Goal: Task Accomplishment & Management: Manage account settings

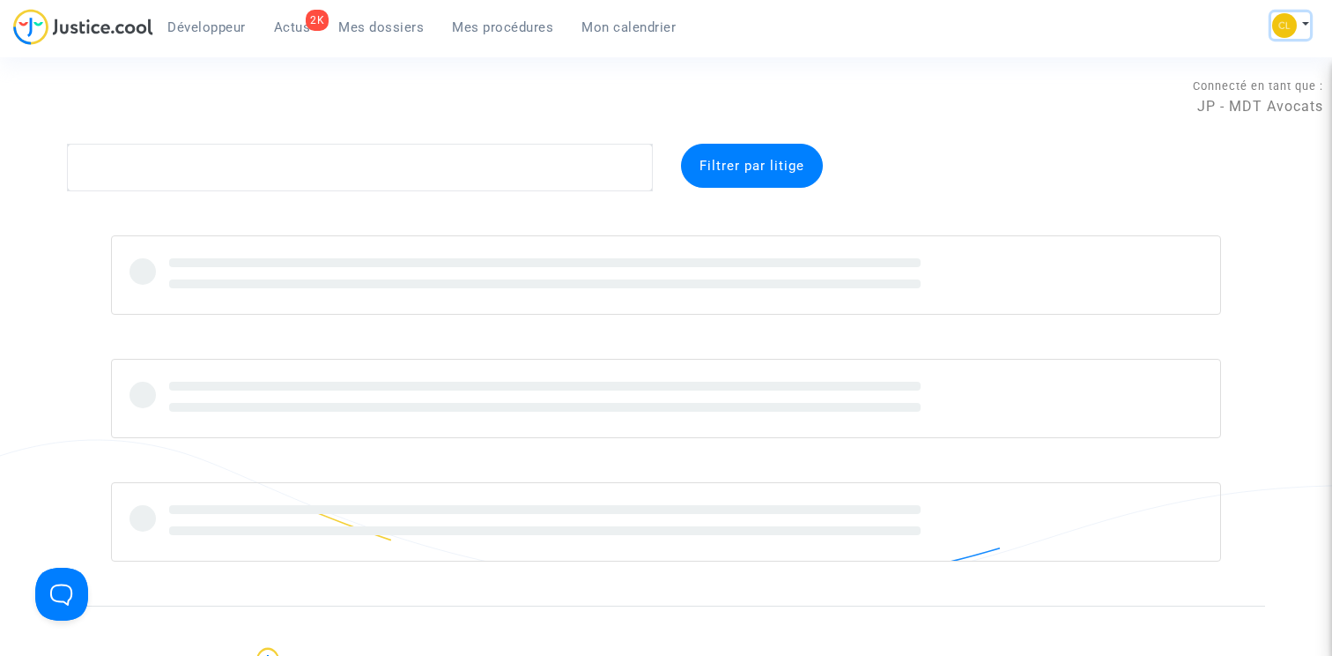
click at [1298, 28] on button at bounding box center [1290, 25] width 39 height 26
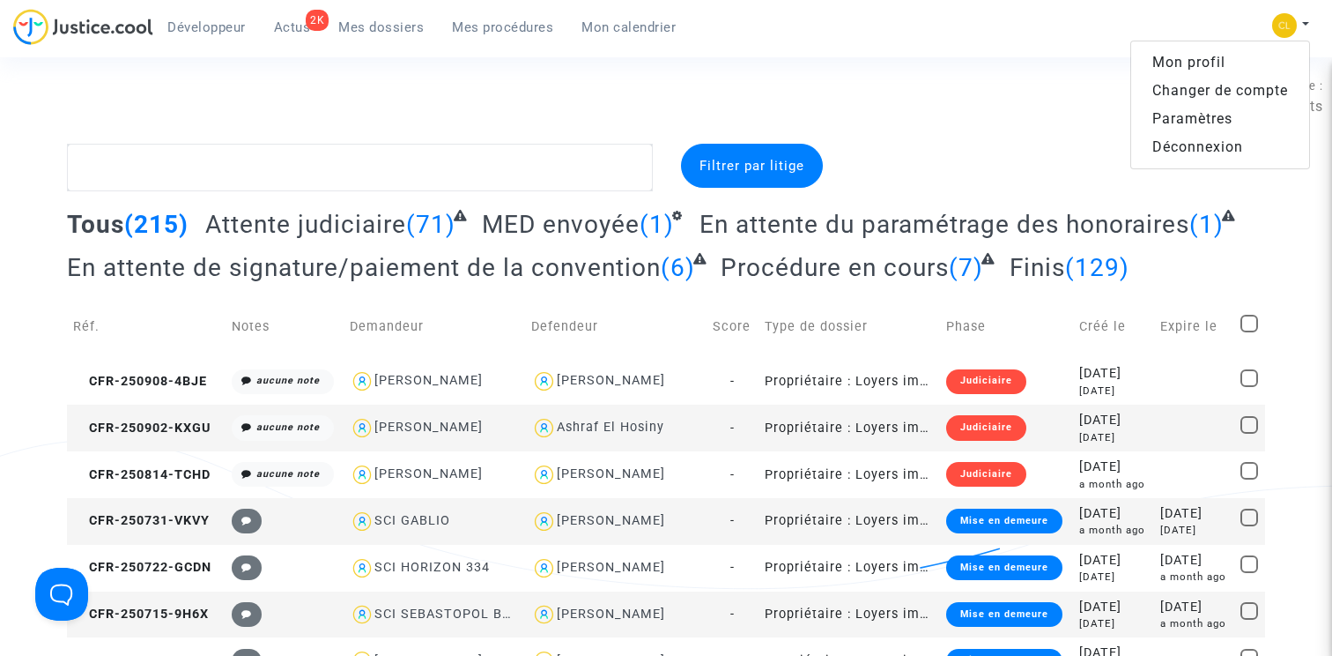
click at [1213, 91] on link "Changer de compte" at bounding box center [1220, 91] width 178 height 28
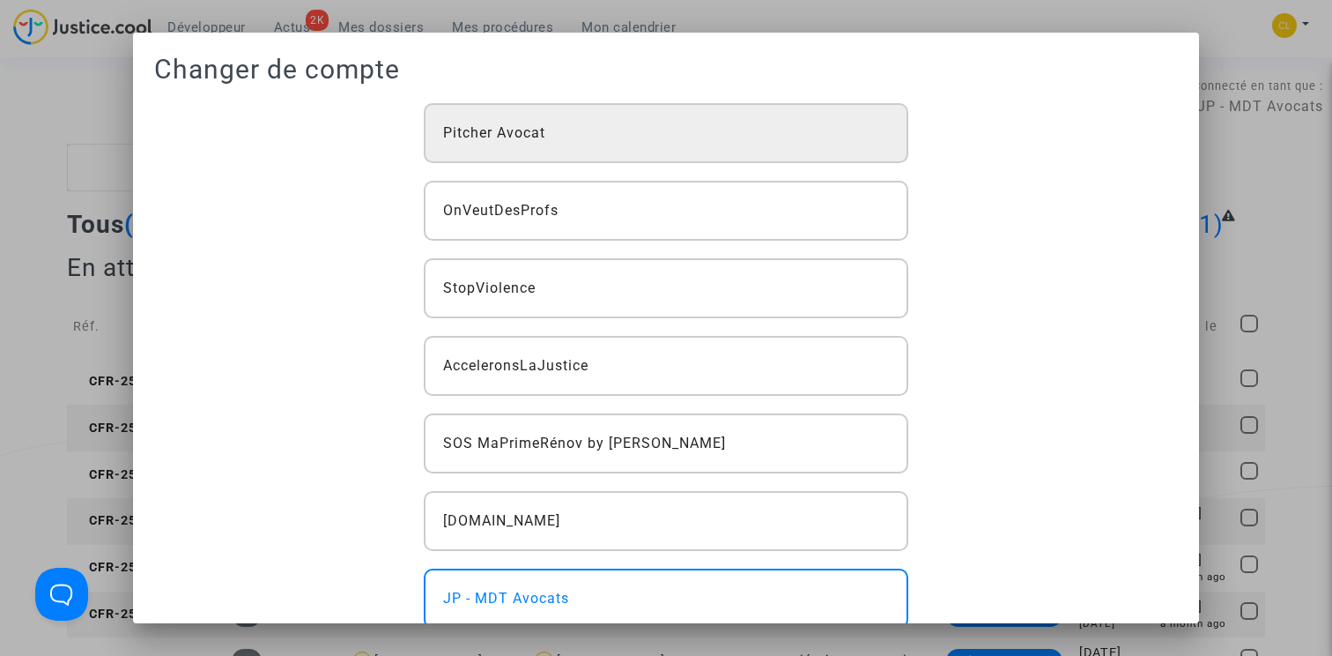
click at [618, 123] on div "Pitcher Avocat" at bounding box center [666, 133] width 485 height 60
